Goal: Transaction & Acquisition: Purchase product/service

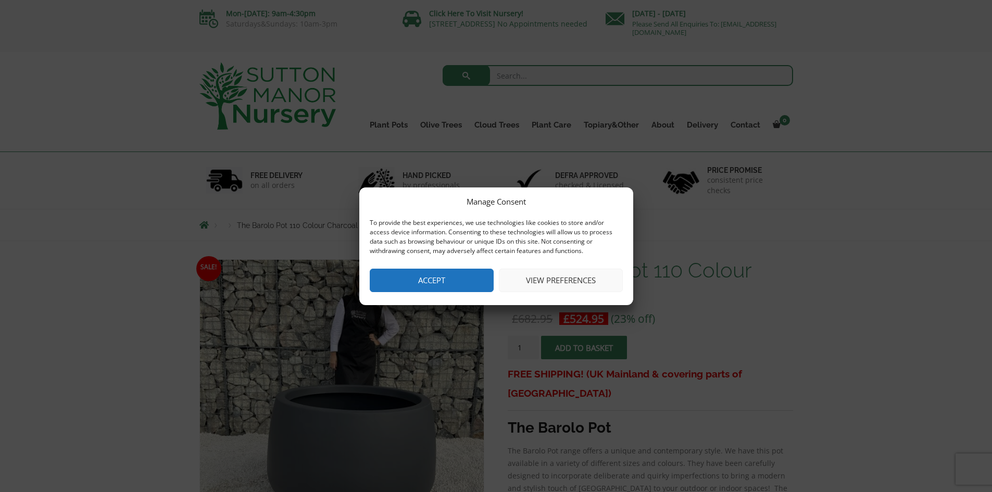
click at [452, 269] on button "Accept" at bounding box center [432, 280] width 124 height 23
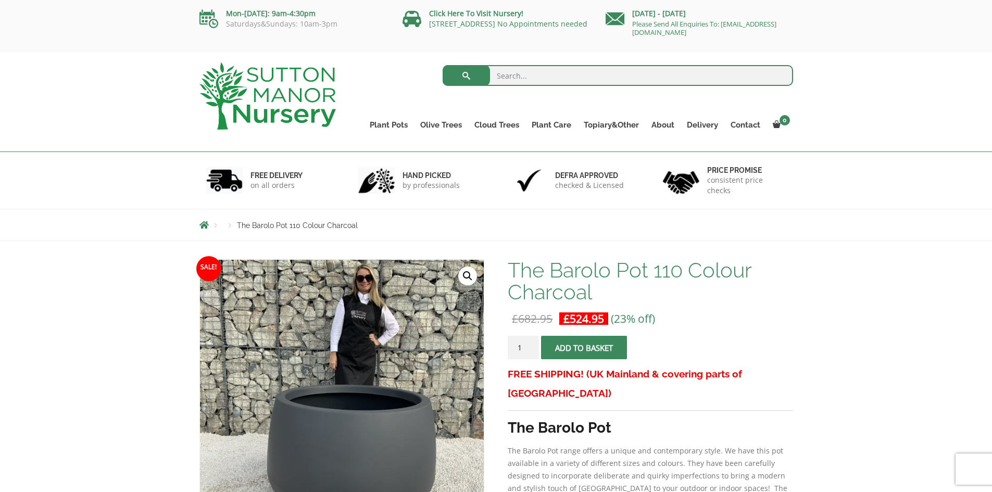
click at [203, 227] on span "Breadcrumbs" at bounding box center [203, 225] width 9 height 8
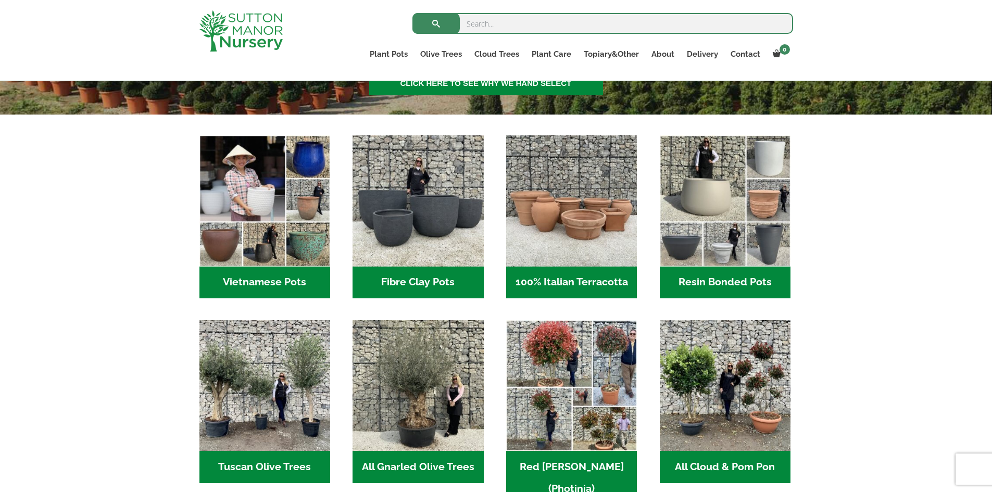
scroll to position [312, 0]
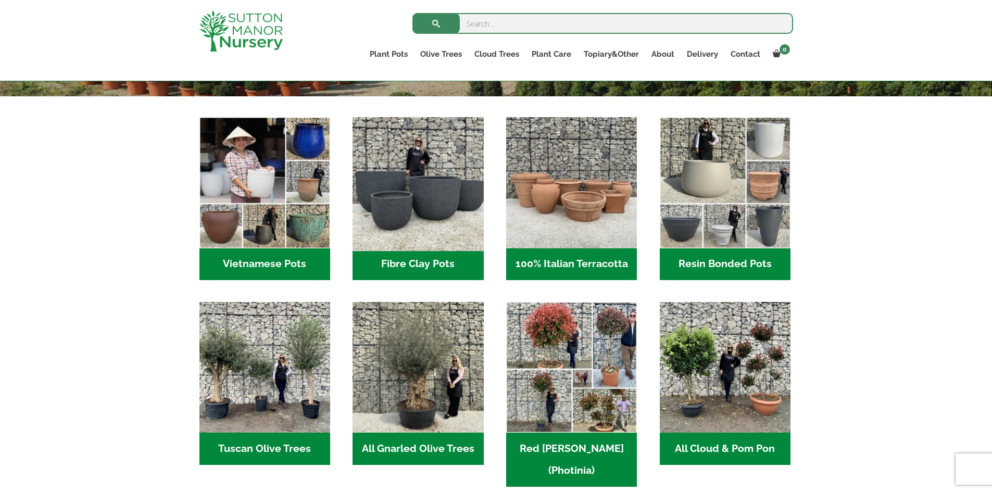
click at [432, 207] on img "Visit product category Fibre Clay Pots" at bounding box center [417, 182] width 137 height 137
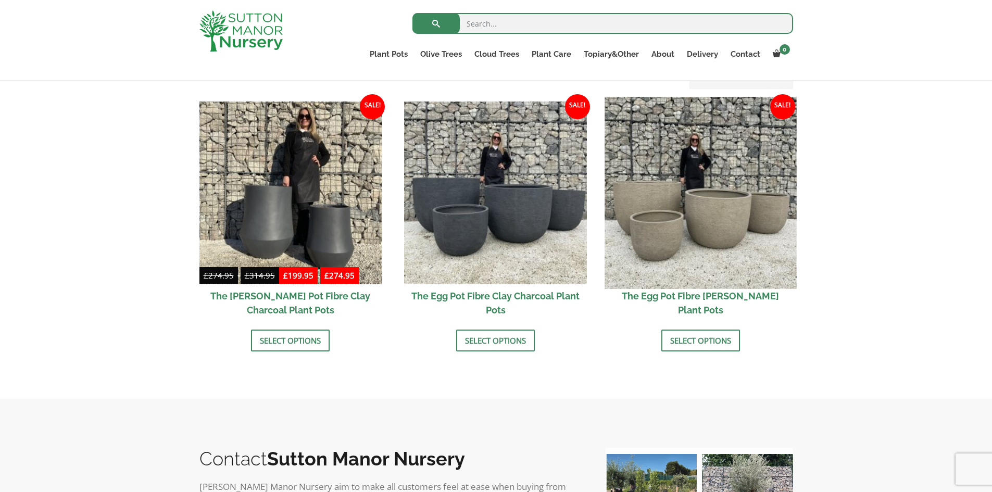
scroll to position [312, 0]
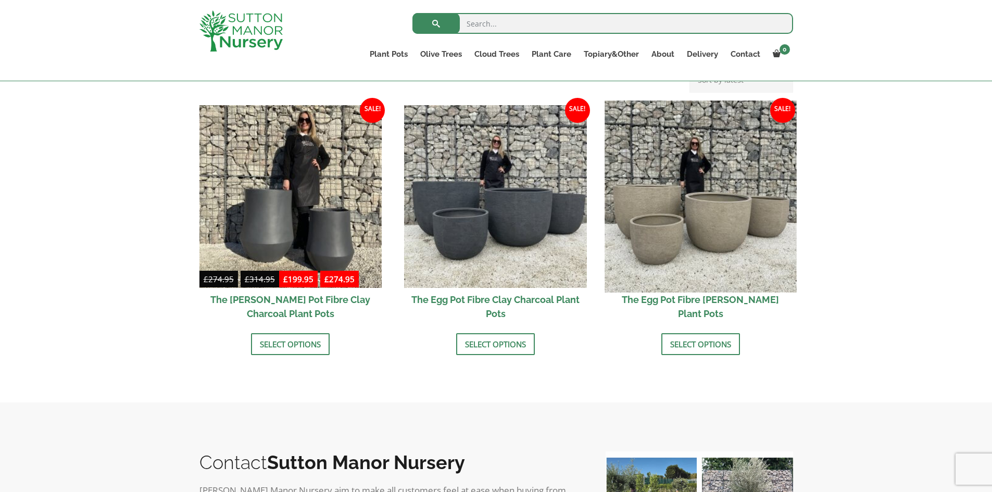
click at [701, 210] on img at bounding box center [701, 197] width 192 height 192
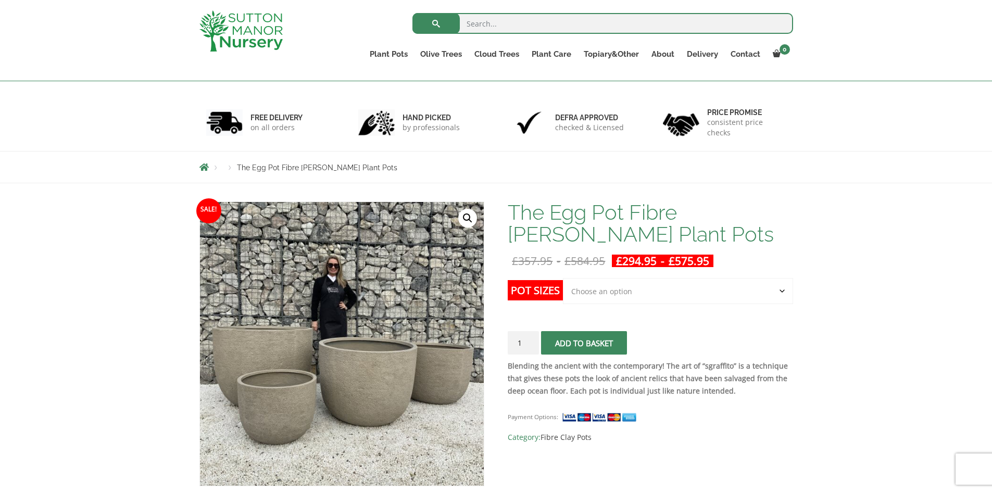
scroll to position [208, 0]
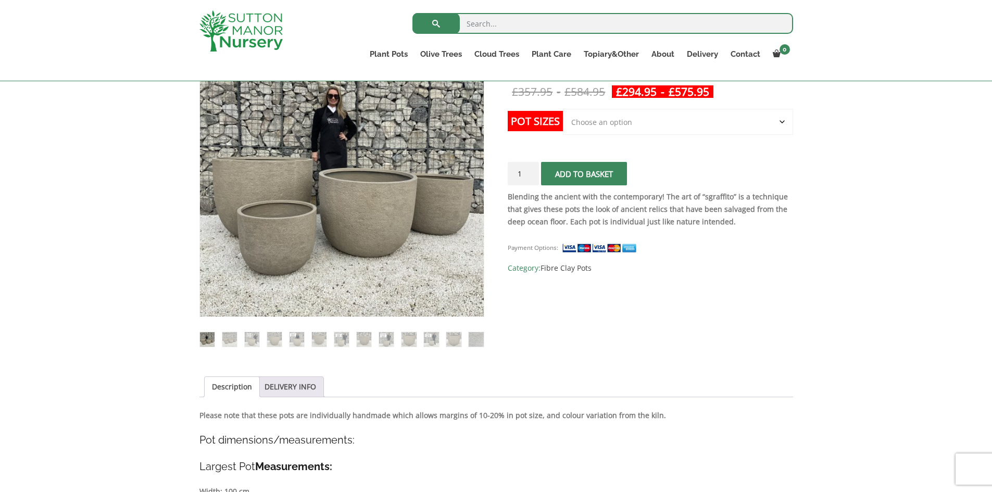
click at [779, 123] on select "Choose an option Click here to buy the 5th To Largest Pot In The Picture Click …" at bounding box center [678, 122] width 230 height 26
click at [563, 109] on select "Choose an option Click here to buy the 5th To Largest Pot In The Picture Click …" at bounding box center [678, 122] width 230 height 26
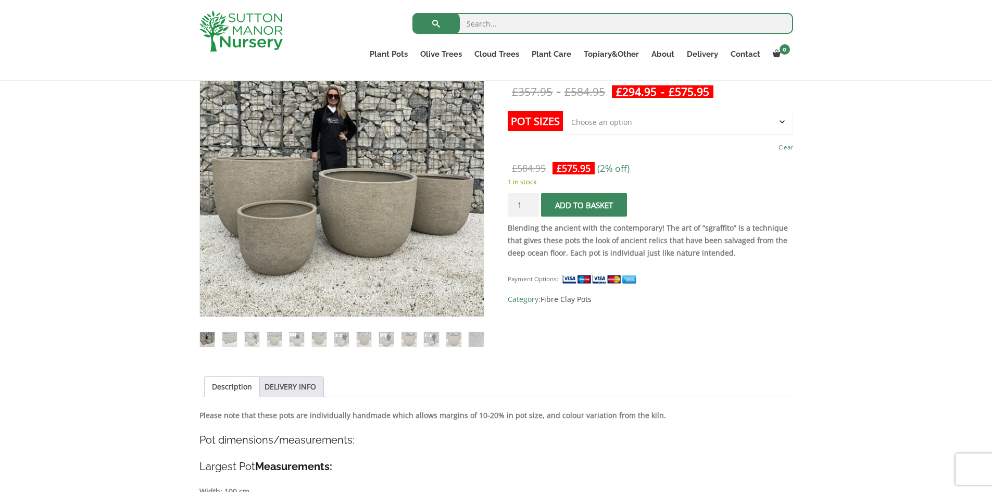
click at [783, 124] on select "Choose an option Click here to buy the 5th To Largest Pot In The Picture Click …" at bounding box center [678, 122] width 230 height 26
click at [563, 109] on select "Choose an option Click here to buy the 5th To Largest Pot In The Picture Click …" at bounding box center [678, 122] width 230 height 26
select select "Click here to buy the 5th To Largest Pot In The Picture"
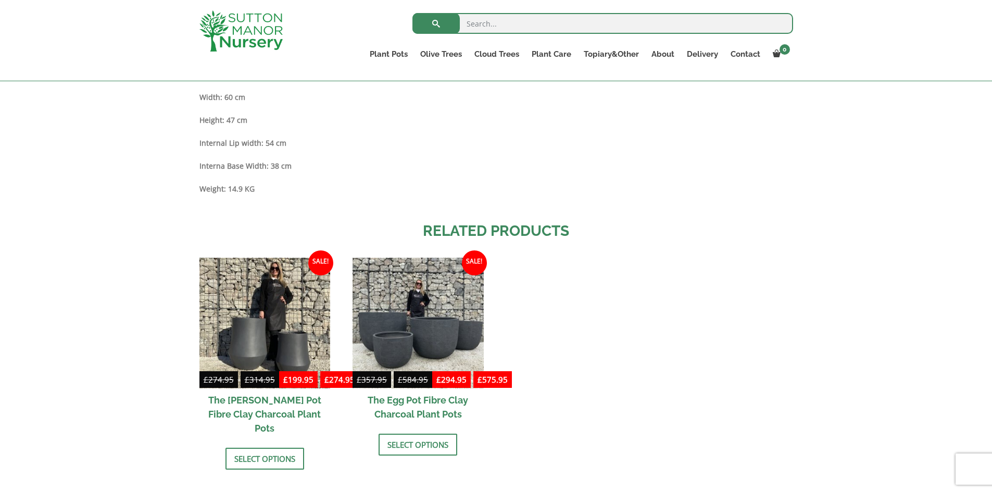
scroll to position [1354, 0]
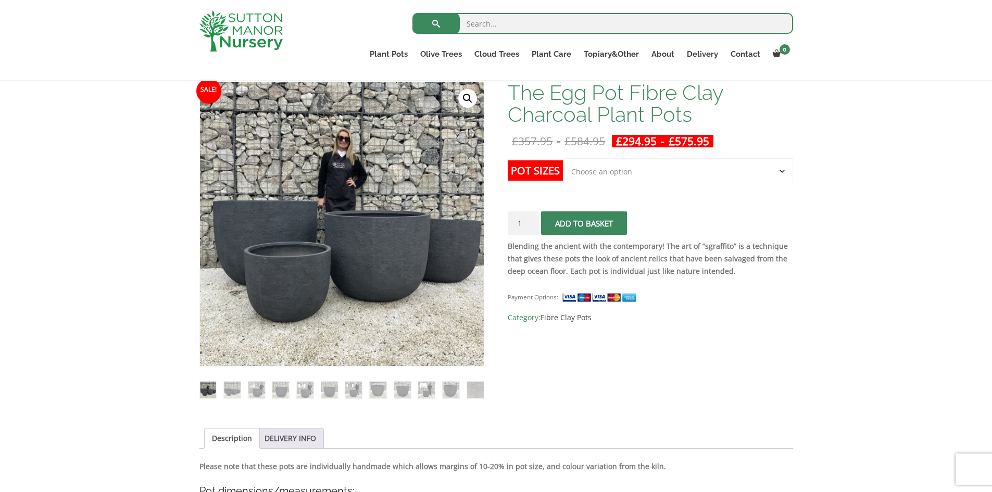
scroll to position [156, 0]
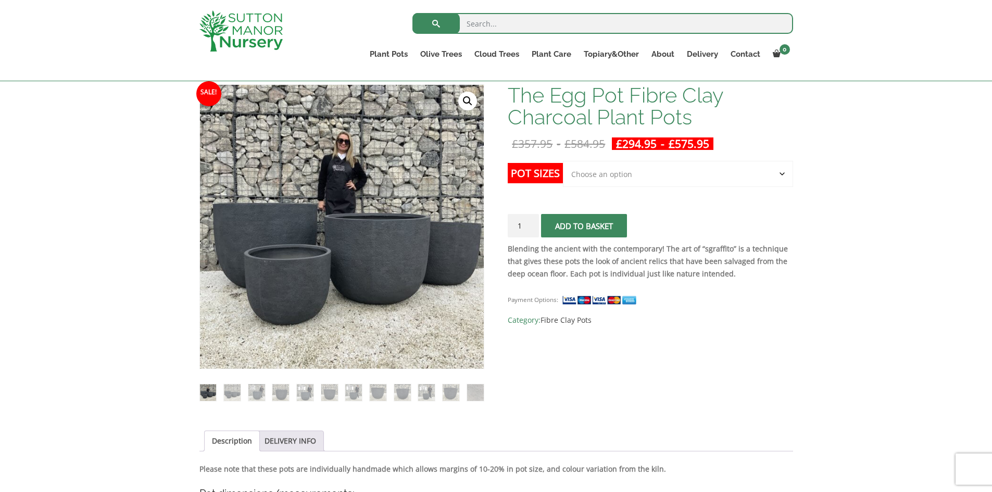
click at [619, 172] on select "Choose an option Click here to buy the 5th To Largest Pot In The Picture Click …" at bounding box center [678, 174] width 230 height 26
click at [563, 161] on select "Choose an option Click here to buy the 5th To Largest Pot In The Picture Click …" at bounding box center [678, 174] width 230 height 26
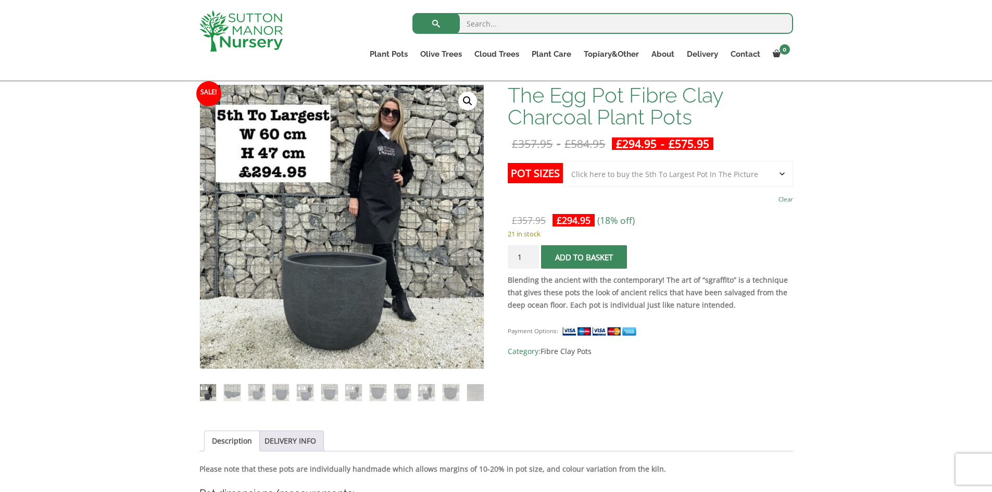
click at [702, 176] on select "Choose an option Click here to buy the 5th To Largest Pot In The Picture Click …" at bounding box center [678, 174] width 230 height 26
click at [563, 161] on select "Choose an option Click here to buy the 5th To Largest Pot In The Picture Click …" at bounding box center [678, 174] width 230 height 26
select select "Click here to buy the 4th To Largest Pot In The Picture"
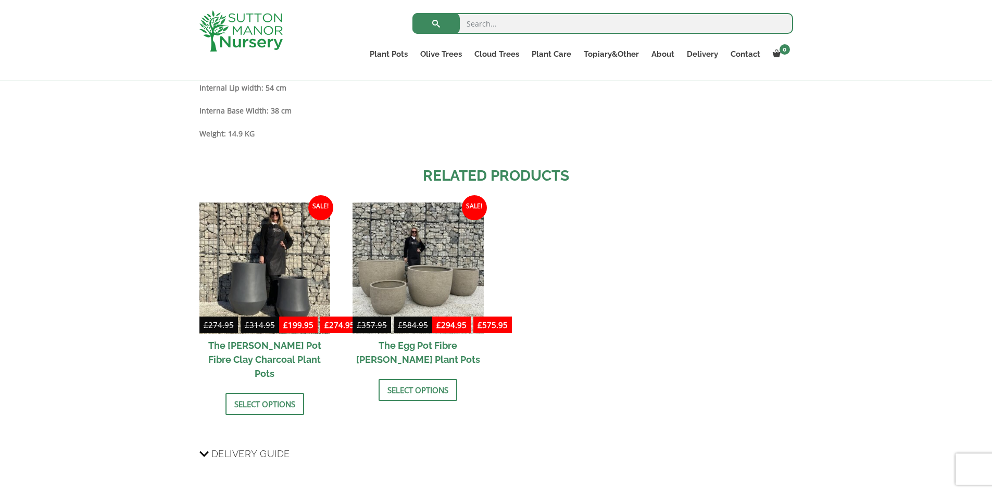
scroll to position [1302, 0]
